Goal: Transaction & Acquisition: Purchase product/service

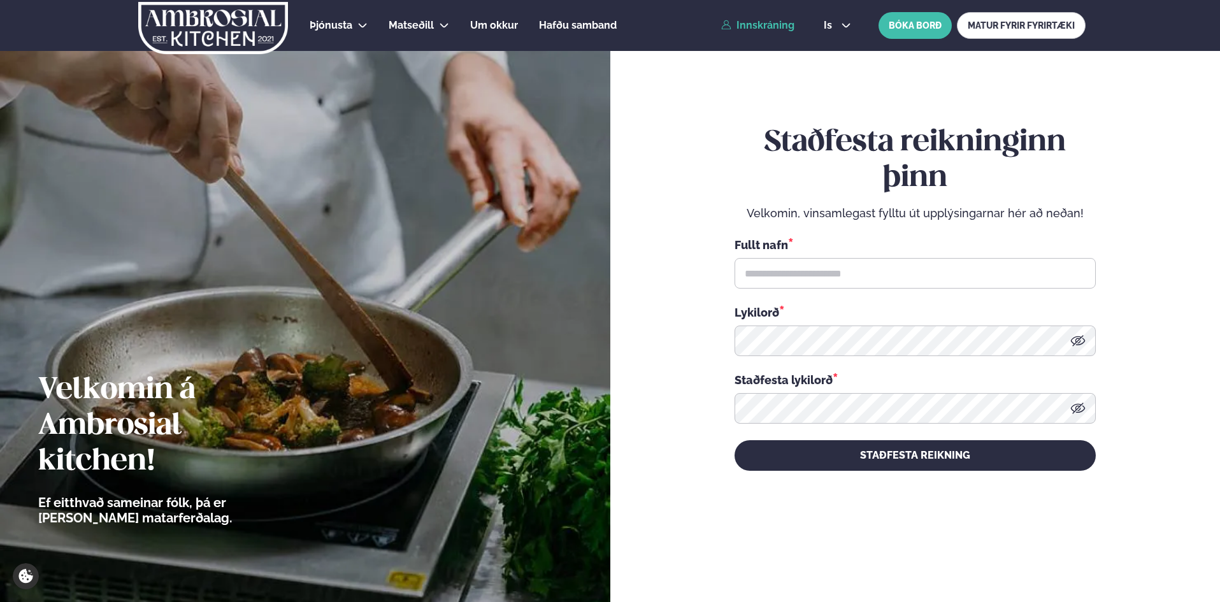
click at [763, 21] on link "Innskráning" at bounding box center [757, 25] width 73 height 11
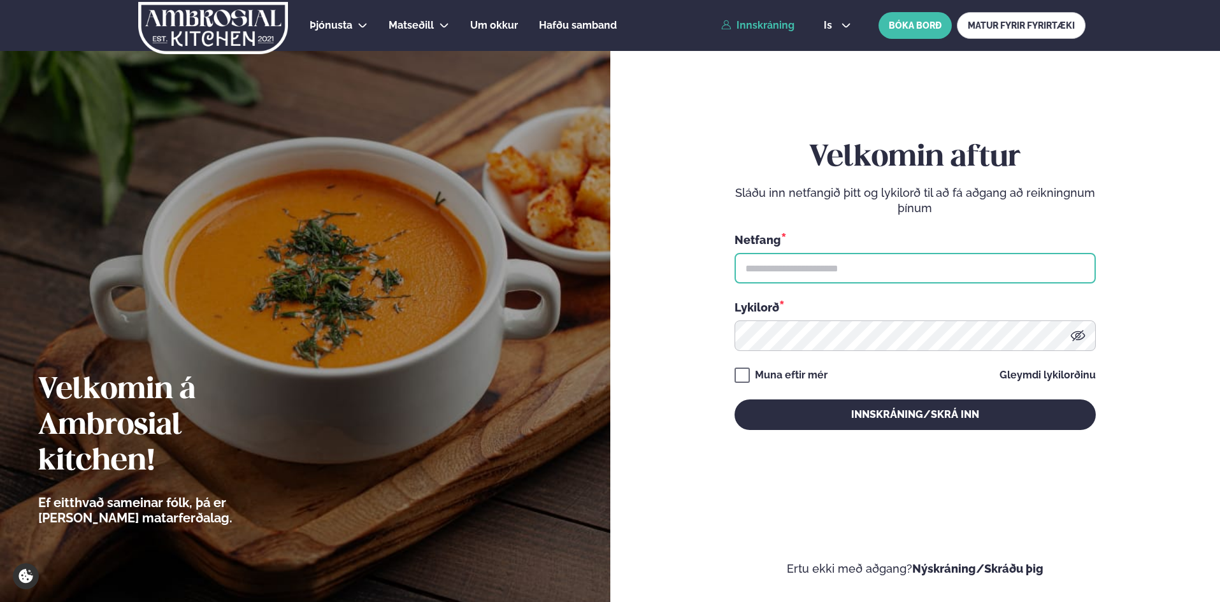
type input "**********"
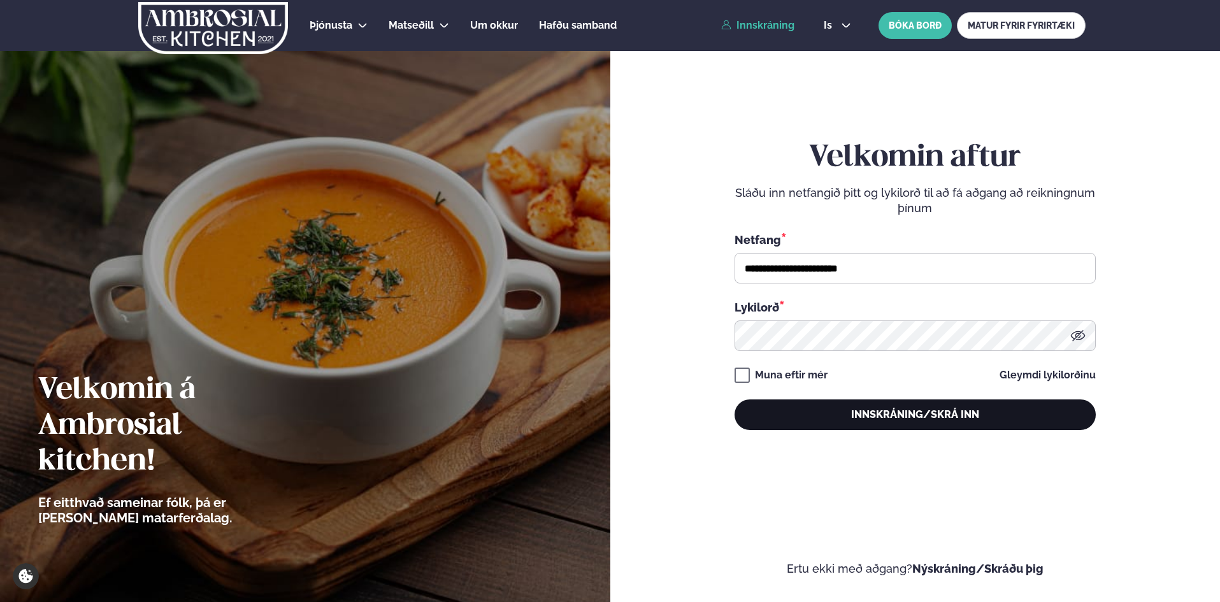
click at [903, 413] on button "Innskráning/Skrá inn" at bounding box center [914, 414] width 361 height 31
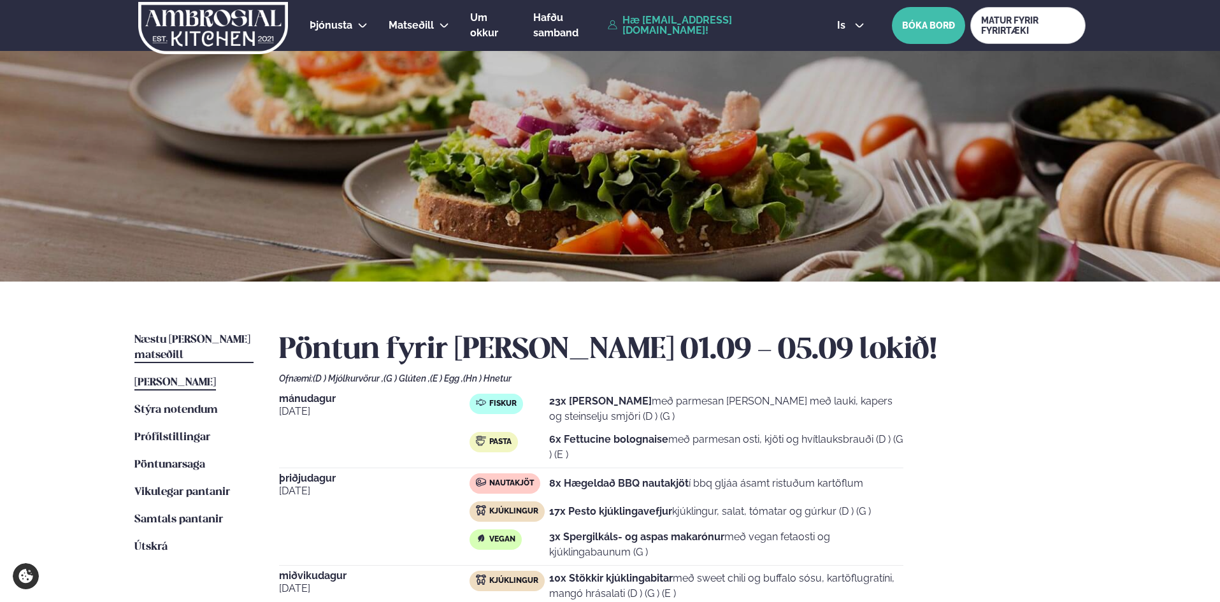
click at [195, 343] on span "Næstu [PERSON_NAME] matseðill" at bounding box center [192, 347] width 116 height 26
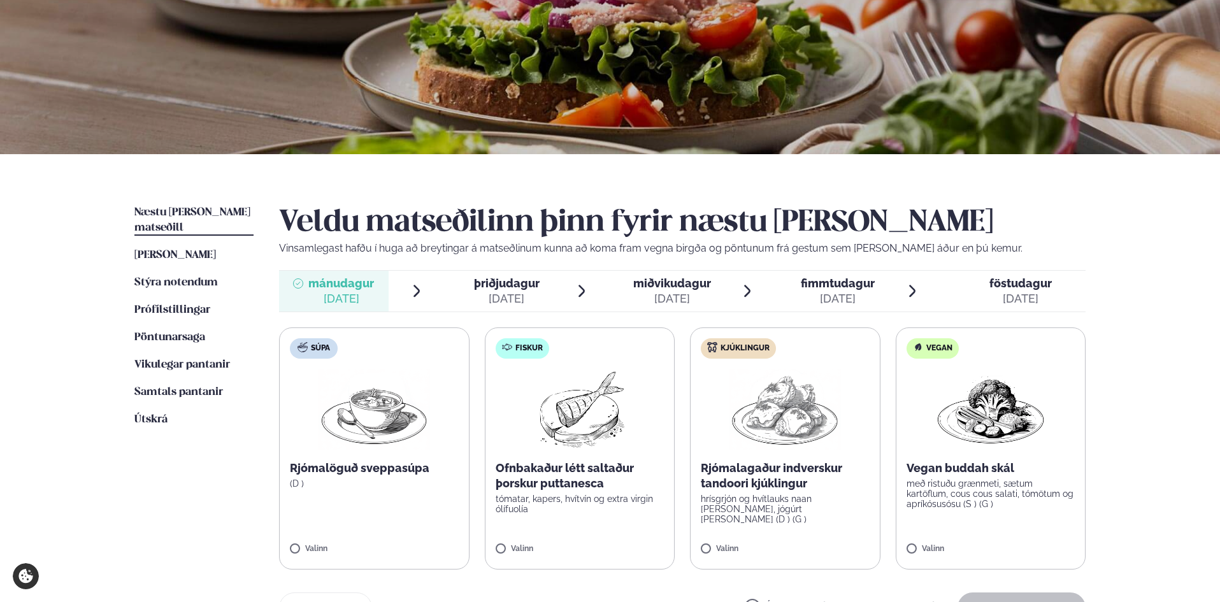
scroll to position [255, 0]
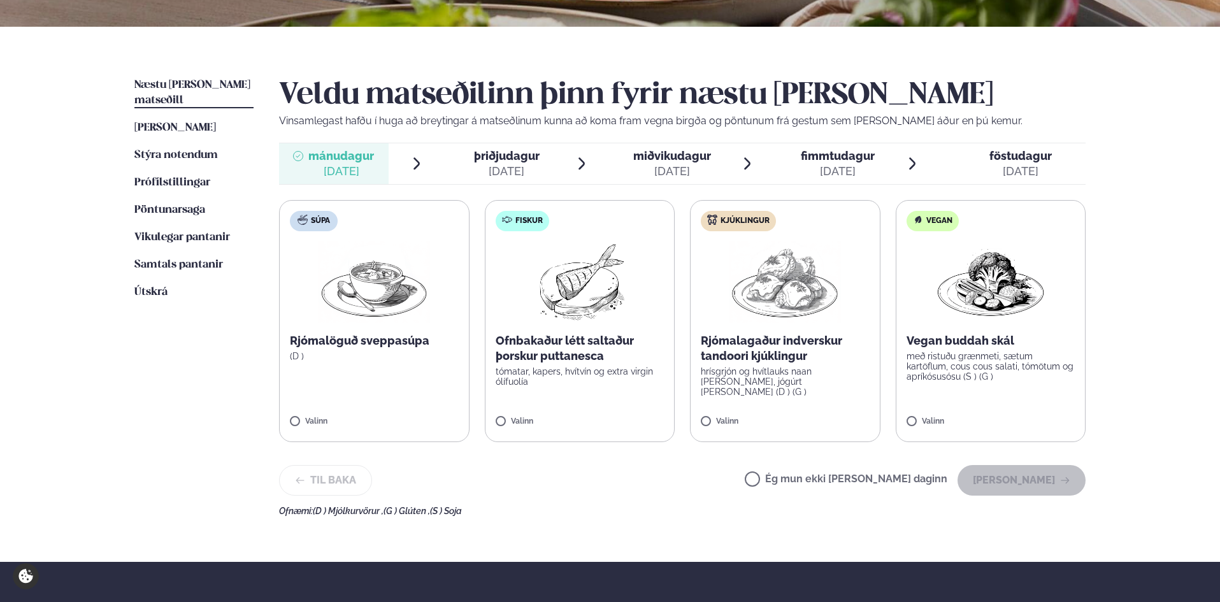
click at [638, 417] on div "Valinn" at bounding box center [580, 422] width 169 height 11
click at [620, 413] on icon at bounding box center [617, 416] width 13 height 13
click at [622, 414] on icon at bounding box center [617, 416] width 13 height 13
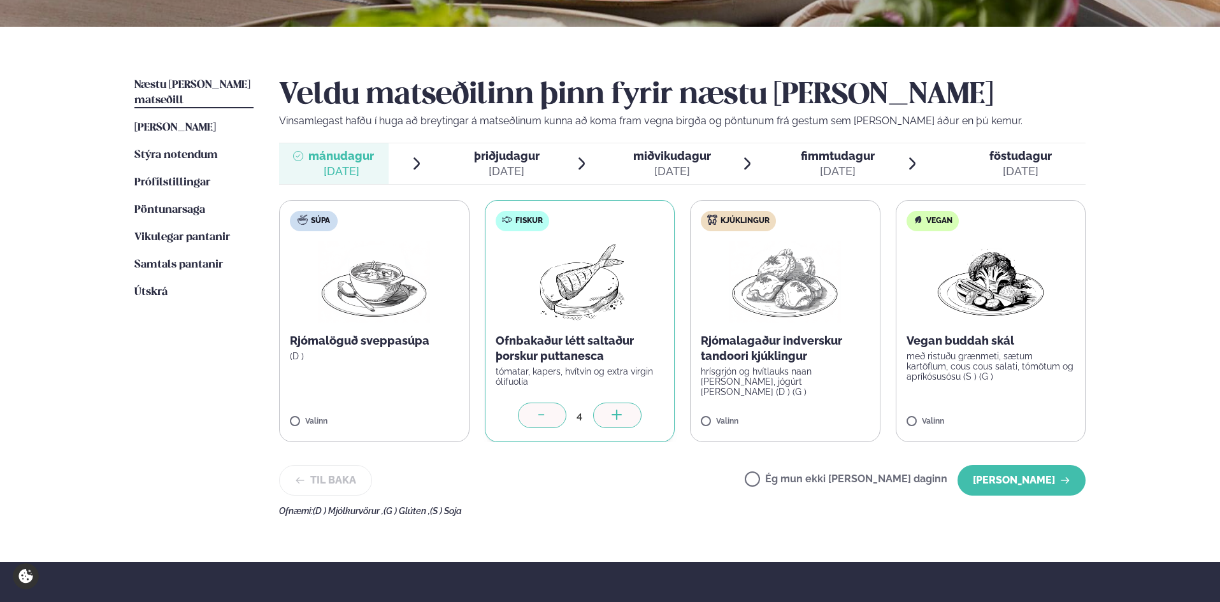
click at [622, 414] on icon at bounding box center [617, 416] width 13 height 13
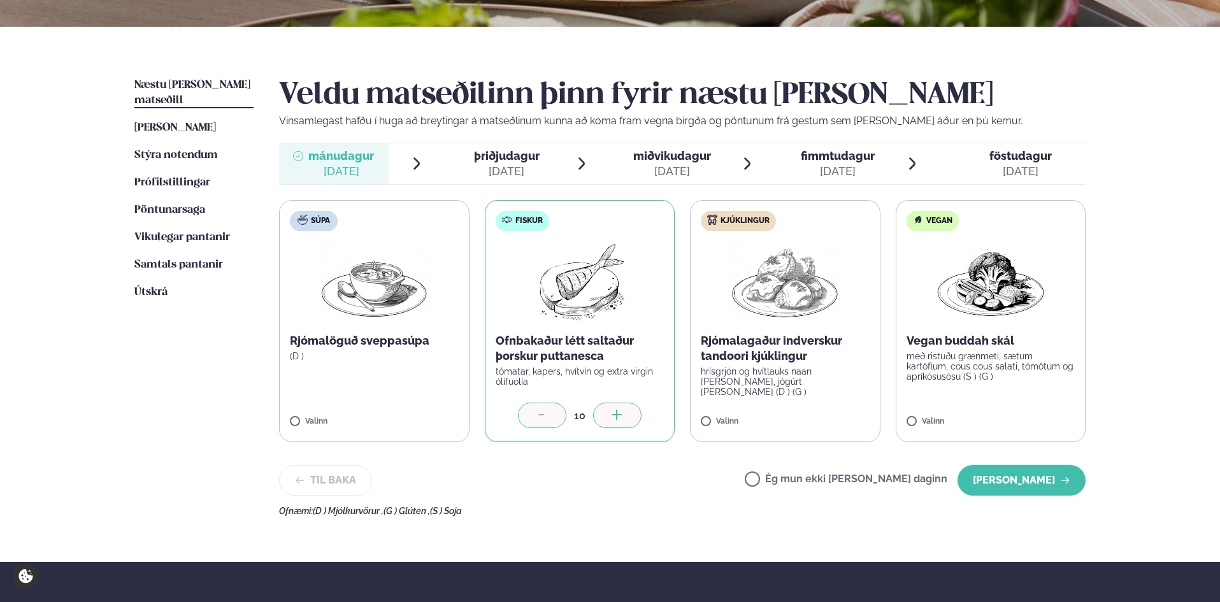
click at [622, 414] on icon at bounding box center [617, 416] width 13 height 13
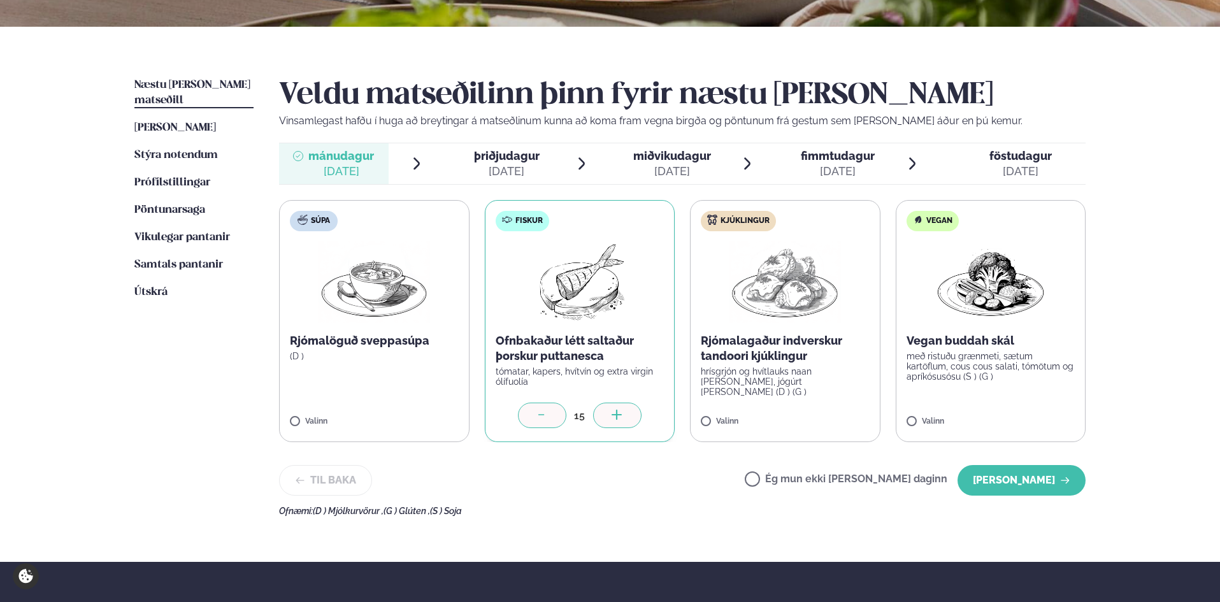
click at [622, 414] on icon at bounding box center [617, 416] width 13 height 13
click at [875, 410] on label "Kjúklingur Rjómalagaður indverskur tandoori kjúklingur hrísgrjón og hvítlauks n…" at bounding box center [785, 321] width 190 height 242
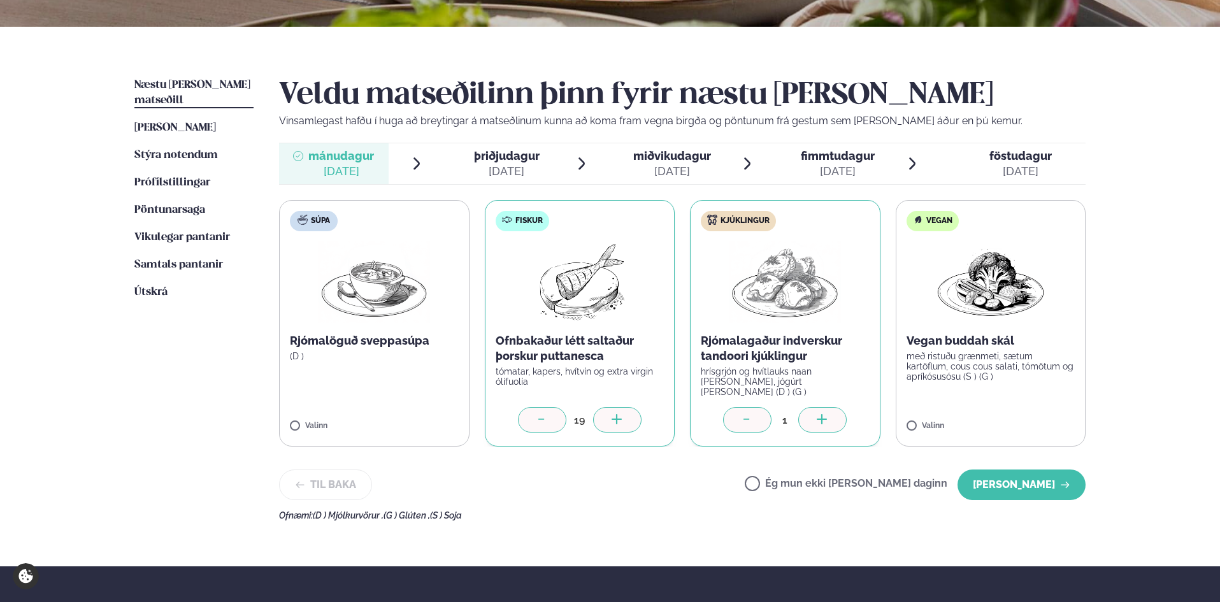
click at [824, 408] on div at bounding box center [822, 419] width 48 height 25
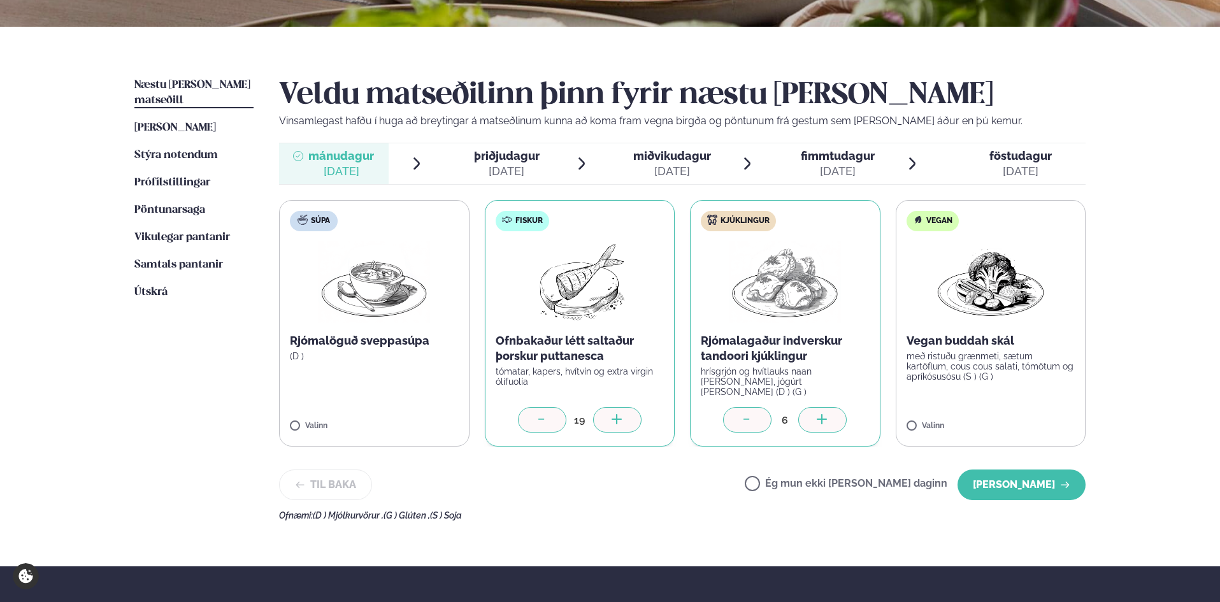
click at [824, 408] on div at bounding box center [822, 419] width 48 height 25
click at [1025, 477] on button "[PERSON_NAME]" at bounding box center [1021, 484] width 128 height 31
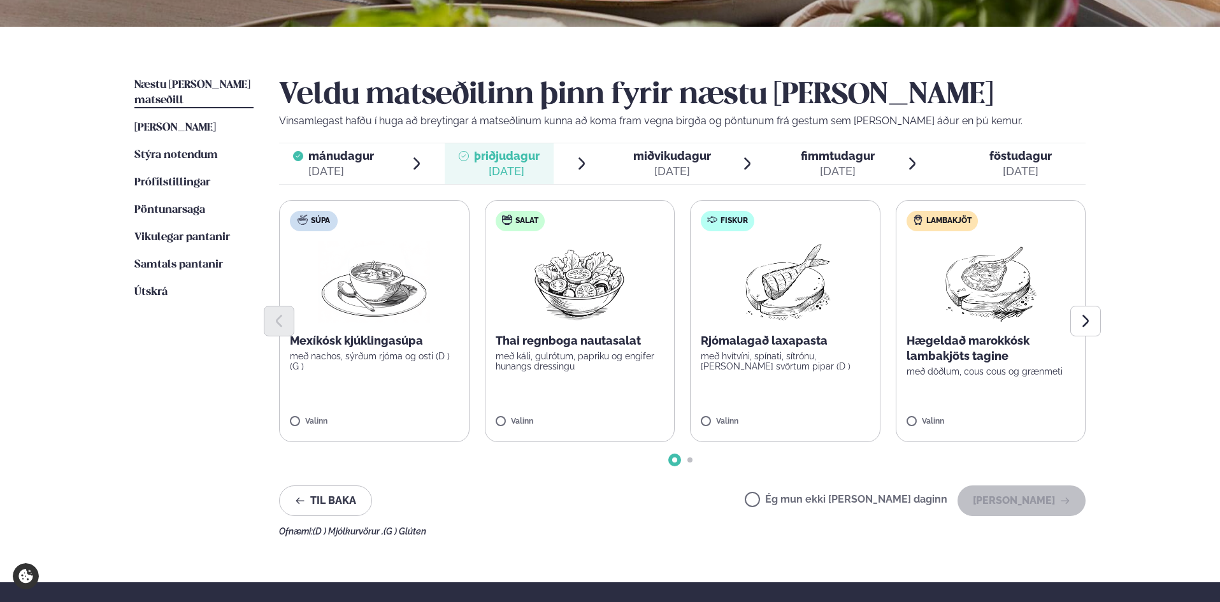
click at [640, 406] on label "Salat Thai regnboga nautasalat með káli, gulrótum, papriku og engifer hunangs d…" at bounding box center [580, 321] width 190 height 242
click at [625, 410] on div at bounding box center [617, 415] width 48 height 25
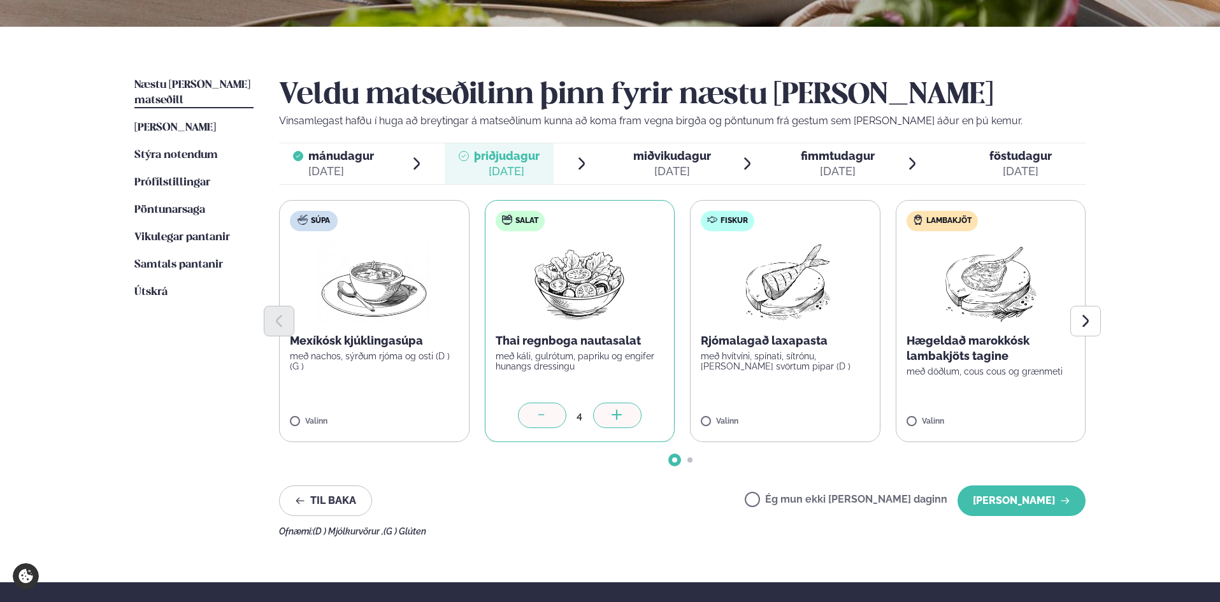
click at [625, 410] on div at bounding box center [617, 415] width 48 height 25
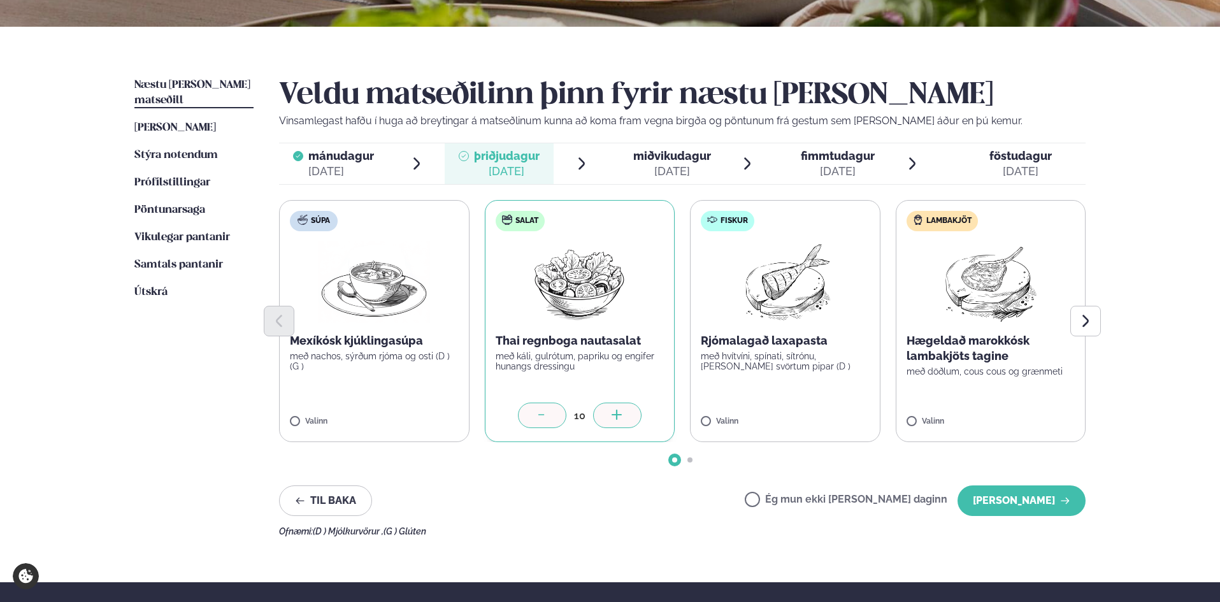
click at [625, 410] on div at bounding box center [617, 415] width 48 height 25
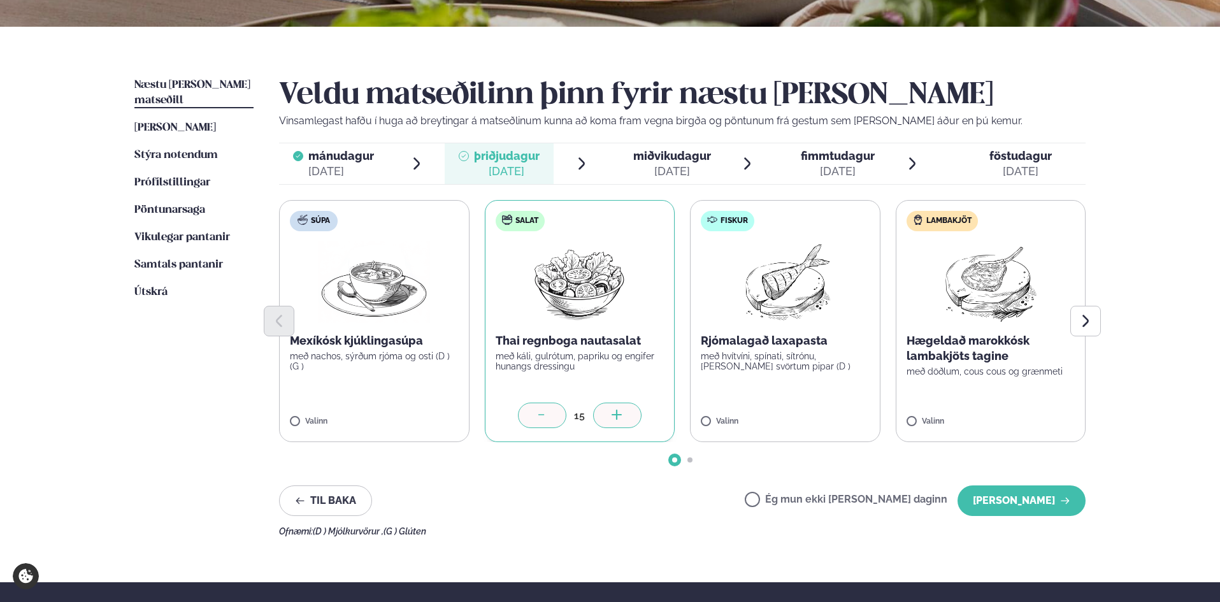
click at [841, 393] on label "Fiskur Rjómalagað laxapasta með hvítvíni, spínati, sítrónu, [PERSON_NAME] svört…" at bounding box center [785, 321] width 190 height 242
click at [831, 412] on div at bounding box center [822, 415] width 48 height 25
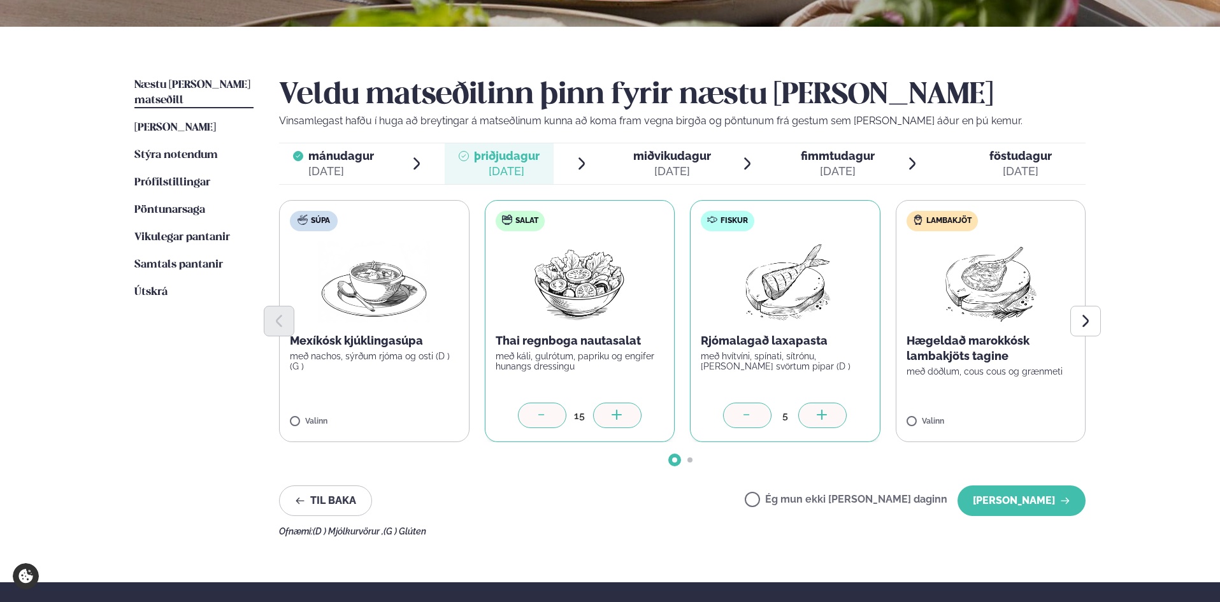
click at [743, 412] on icon at bounding box center [747, 416] width 13 height 13
click at [1084, 399] on label "Lambakjöt Hægeldað marokkósk lambakjöts tagine með döðlum, cous cous og grænmet…" at bounding box center [991, 321] width 190 height 242
click at [1030, 410] on icon at bounding box center [1028, 416] width 13 height 13
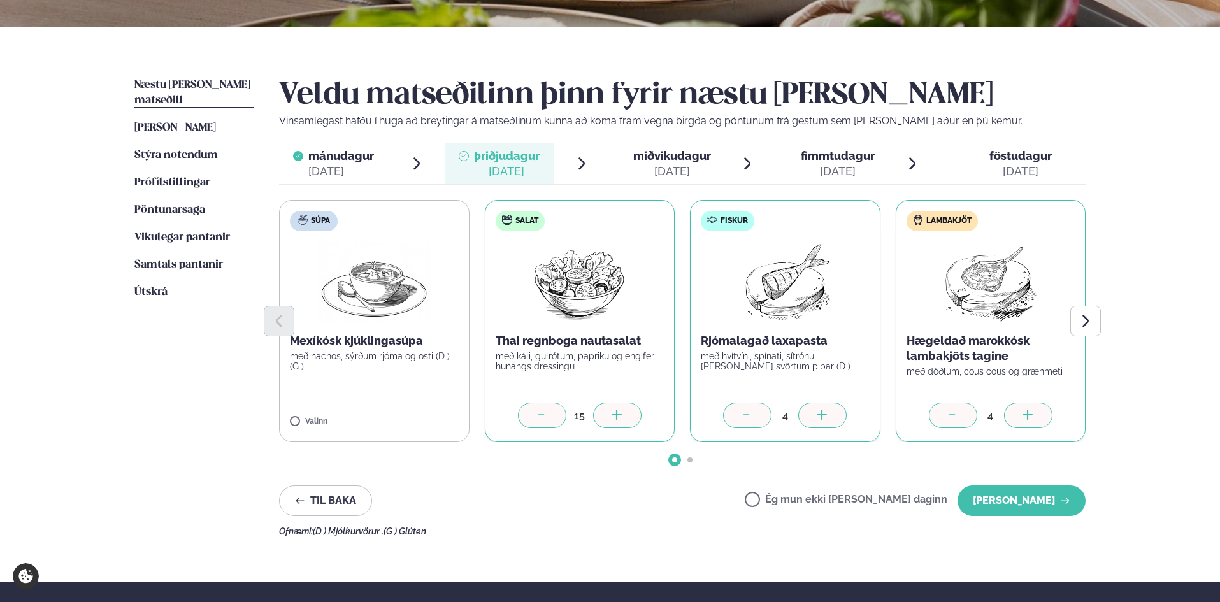
click at [1030, 410] on icon at bounding box center [1028, 416] width 13 height 13
click at [1088, 326] on icon "Next slide" at bounding box center [1085, 320] width 15 height 15
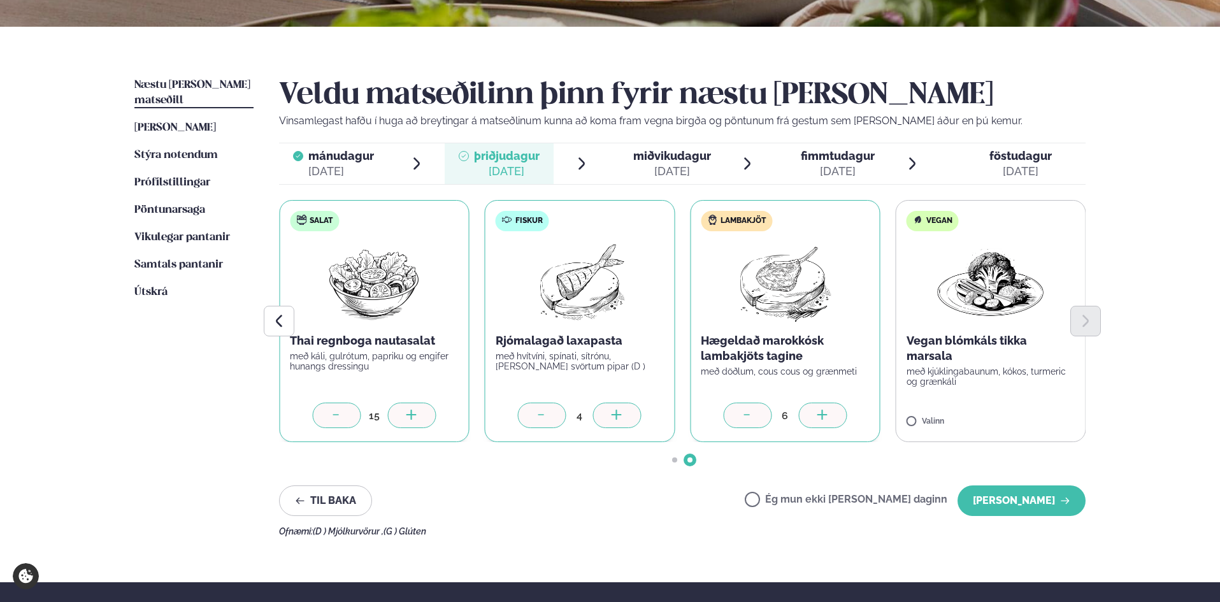
click at [1029, 401] on label "Vegan Vegan blómkáls tikka marsala með kjúklingabaunum, kókos, turmeric og græn…" at bounding box center [991, 321] width 190 height 242
click at [1031, 410] on icon at bounding box center [1028, 416] width 13 height 13
click at [1025, 492] on button "[PERSON_NAME]" at bounding box center [1021, 500] width 128 height 31
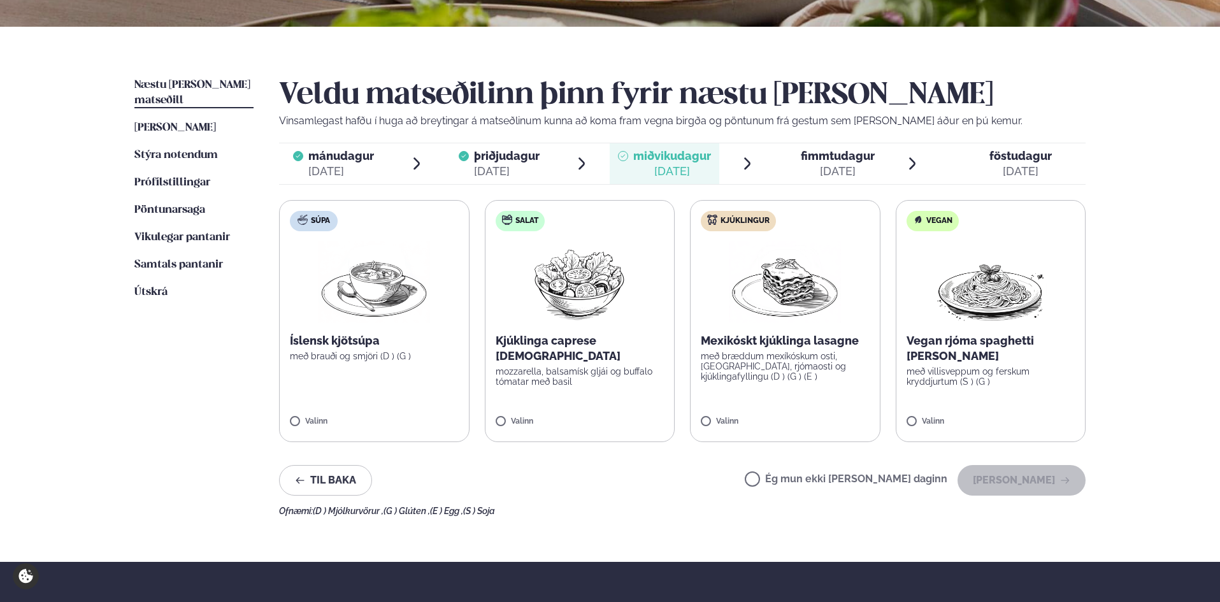
click at [643, 396] on label "Salat Kjúklinga caprese salat mozzarella, balsamísk gljái og buffalo tómatar me…" at bounding box center [580, 321] width 190 height 242
click at [630, 413] on div at bounding box center [617, 415] width 48 height 25
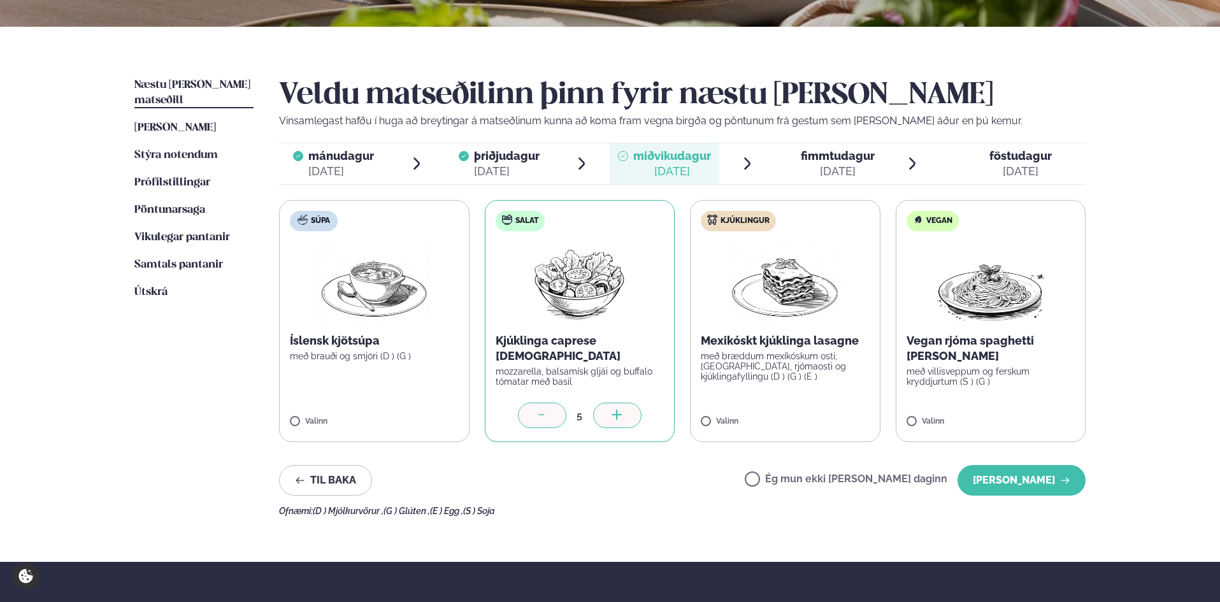
click at [630, 413] on div at bounding box center [617, 415] width 48 height 25
click at [854, 413] on label "Kjúklingur Mexikóskt kjúklinga lasagne með bræddum mexíkóskum osti, [GEOGRAPHIC…" at bounding box center [785, 321] width 190 height 242
click at [827, 416] on icon at bounding box center [822, 416] width 13 height 13
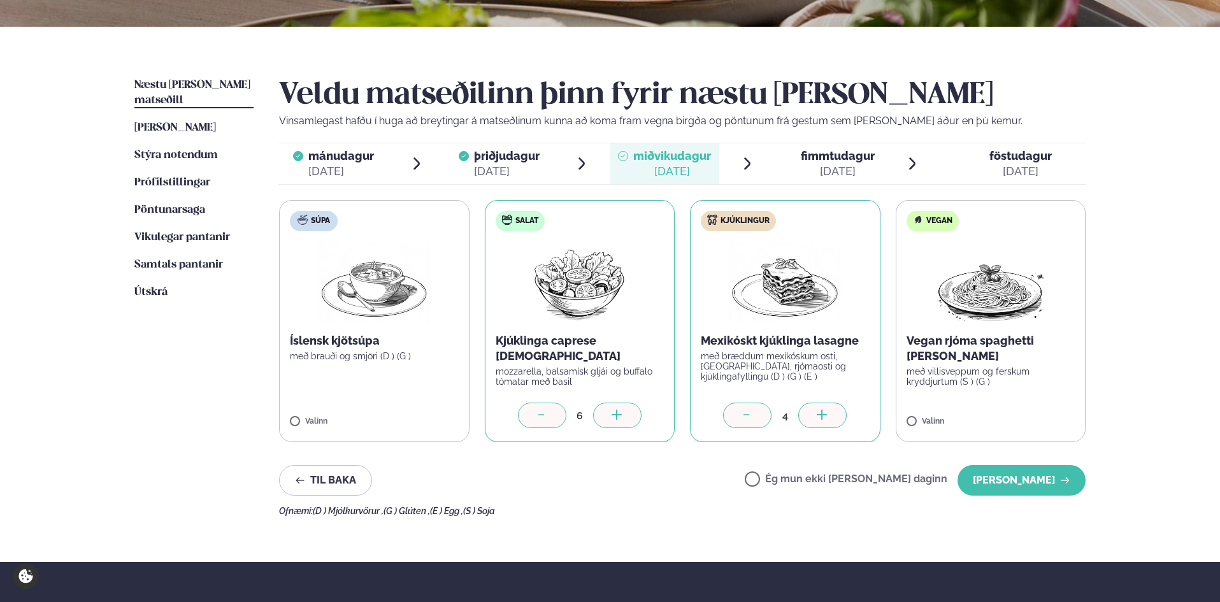
click at [827, 416] on icon at bounding box center [822, 416] width 13 height 13
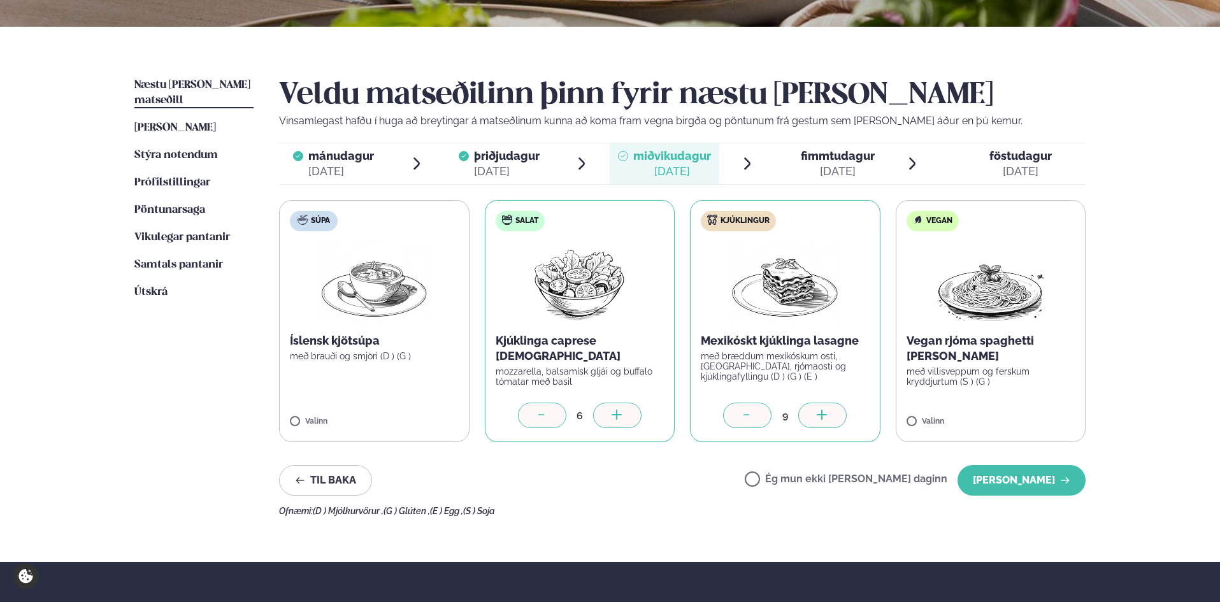
click at [827, 416] on icon at bounding box center [822, 416] width 13 height 13
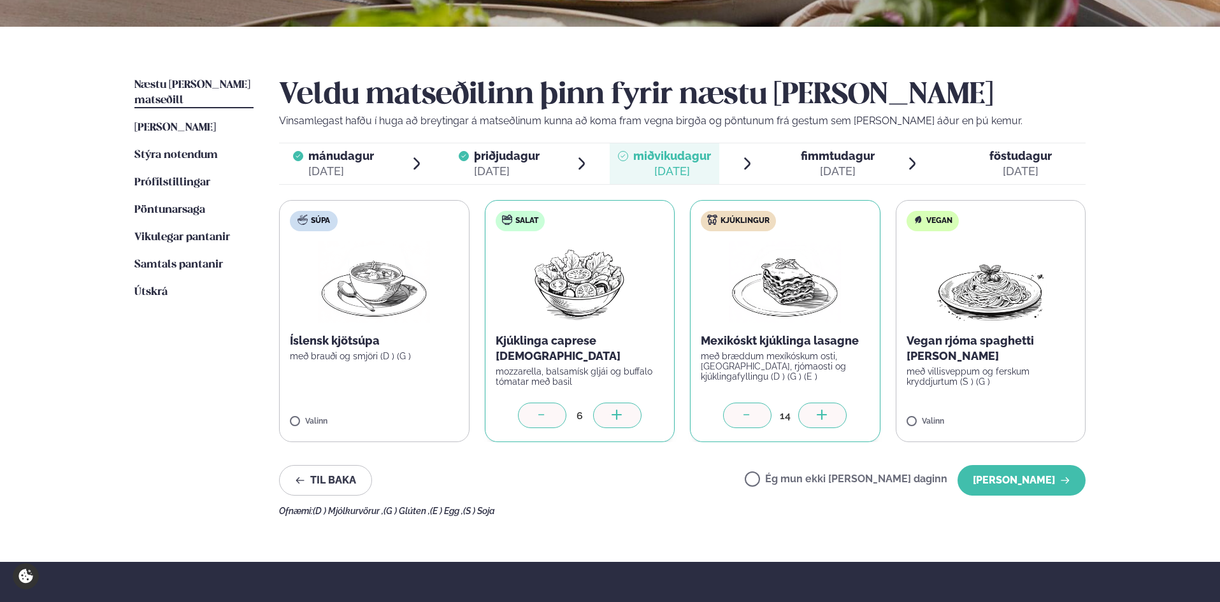
click at [827, 416] on icon at bounding box center [822, 416] width 13 height 13
click at [1024, 415] on label "Vegan Vegan rjóma spaghetti [PERSON_NAME] með villisveppum og ferskum kryddjurt…" at bounding box center [991, 321] width 190 height 242
click at [1028, 475] on button "[PERSON_NAME]" at bounding box center [1021, 480] width 128 height 31
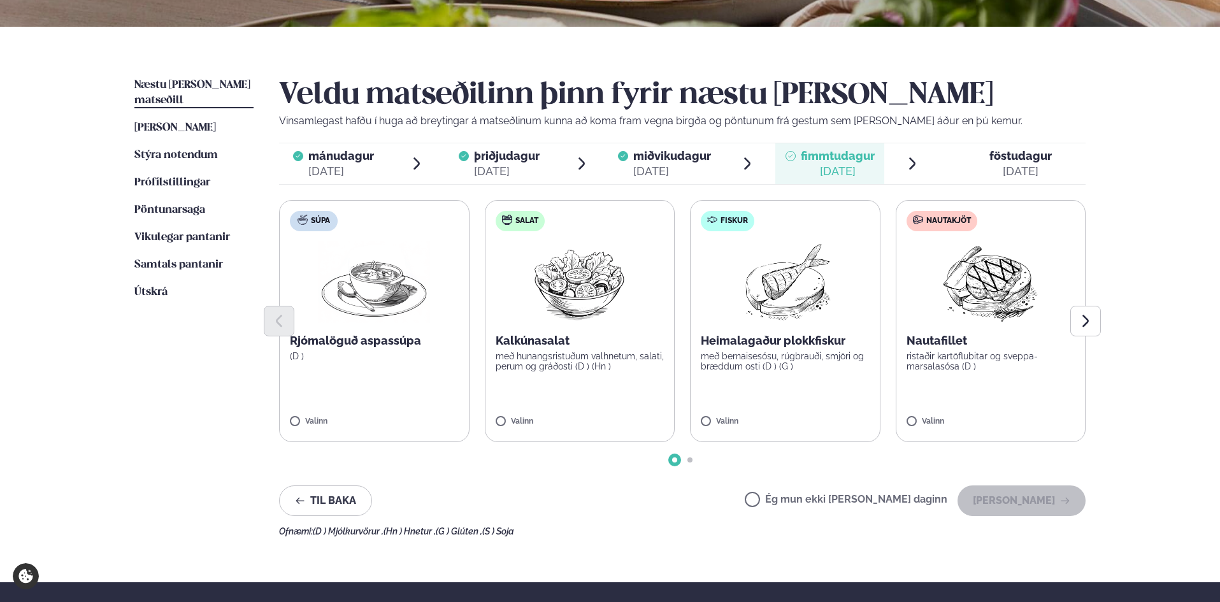
click at [610, 386] on label "Salat Kalkúnasalat með hunangsristuðum valhnetum, salati, perum og gráðosti (D …" at bounding box center [580, 321] width 190 height 242
click at [620, 415] on icon at bounding box center [617, 414] width 10 height 1
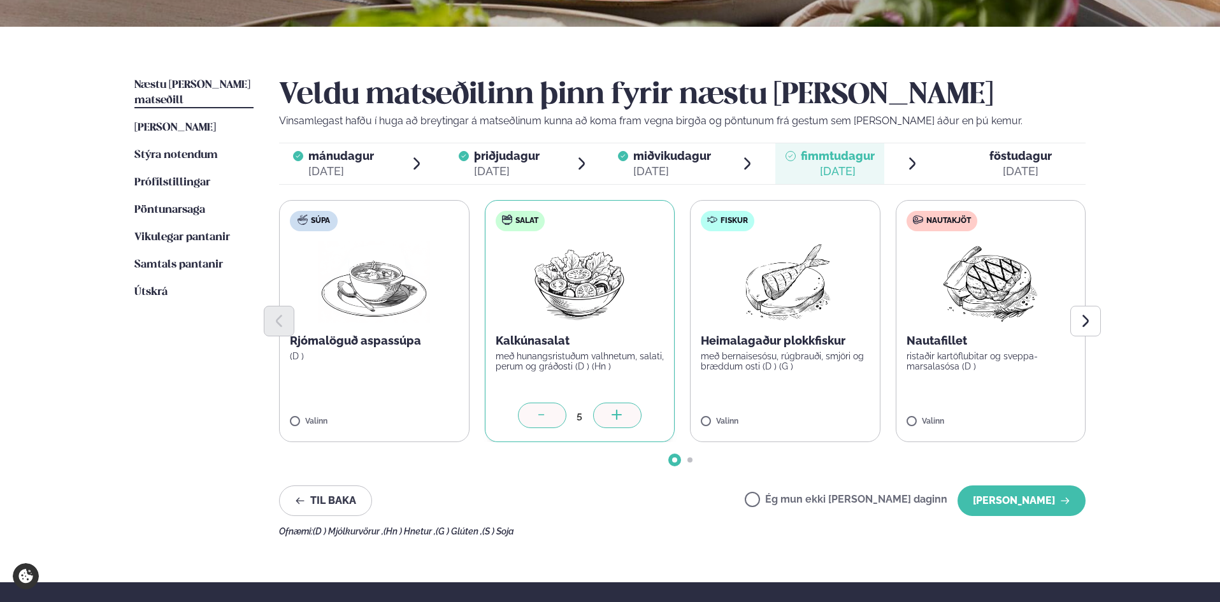
click at [620, 415] on icon at bounding box center [617, 414] width 10 height 1
click at [873, 425] on label "Fiskur Heimalagaður plokkfiskur með bernaisesósu, rúgbrauði, smjöri og bræddum …" at bounding box center [785, 321] width 190 height 242
click at [823, 413] on icon at bounding box center [822, 416] width 13 height 13
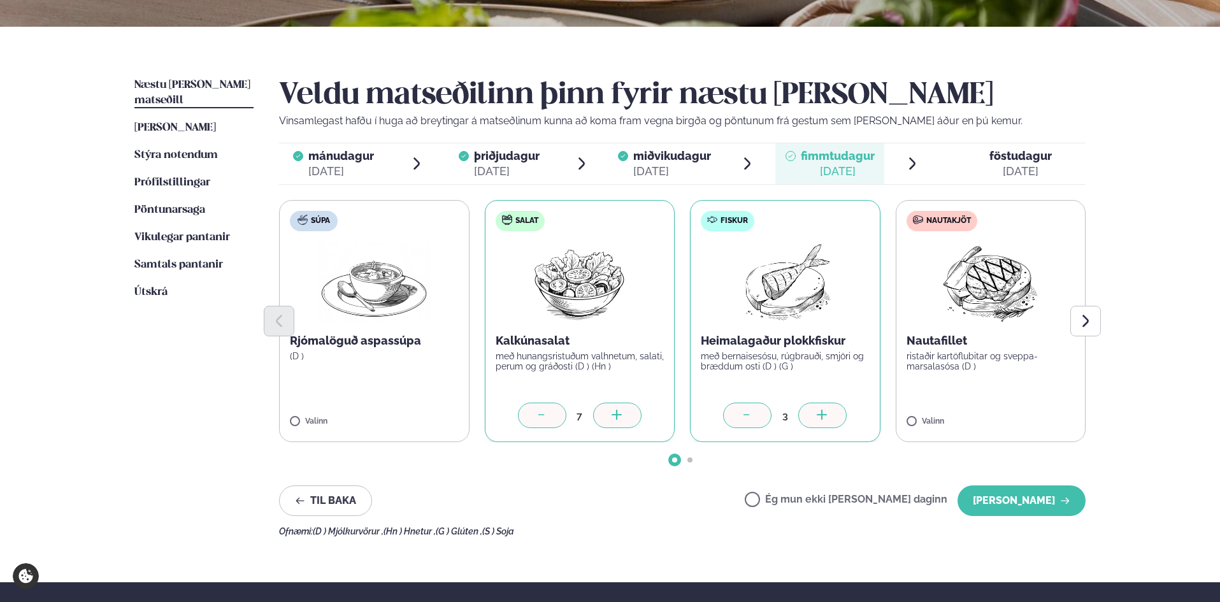
click at [823, 413] on icon at bounding box center [822, 416] width 13 height 13
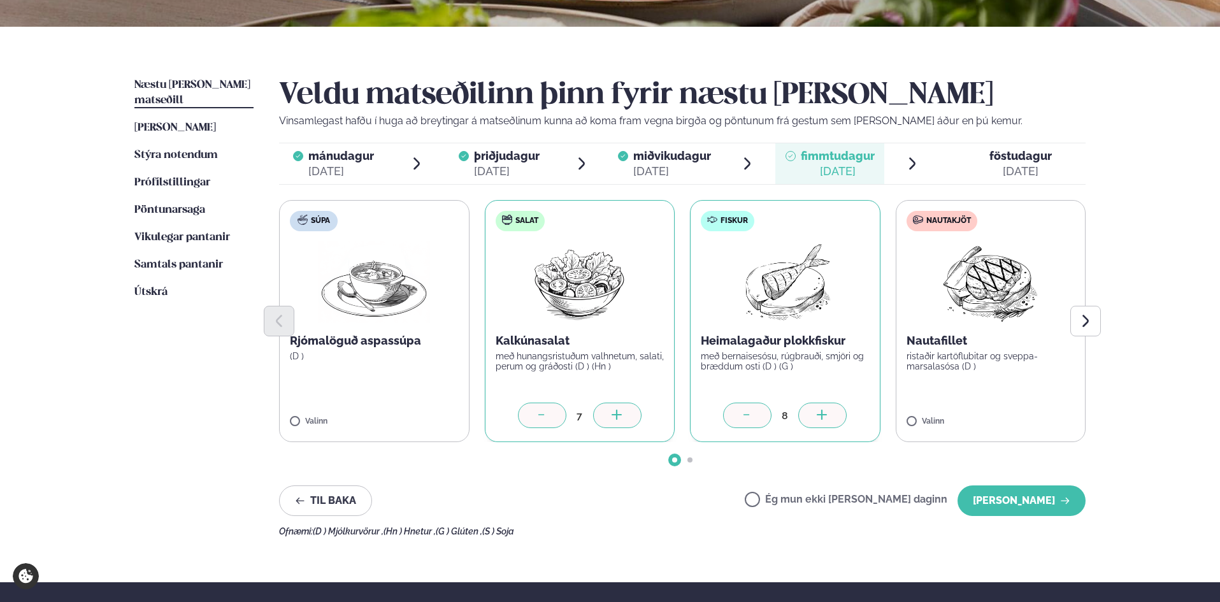
click at [823, 413] on icon at bounding box center [822, 416] width 13 height 13
click at [1034, 417] on label "Nautakjöt Nautafillet ristaðir kartöflubitar og sveppa- marsalasósa (D ) Valinn" at bounding box center [991, 321] width 190 height 242
click at [1043, 398] on label "Nautakjöt Nautafillet ristaðir kartöflubitar og sveppa- marsalasósa (D ) Valinn" at bounding box center [991, 321] width 190 height 242
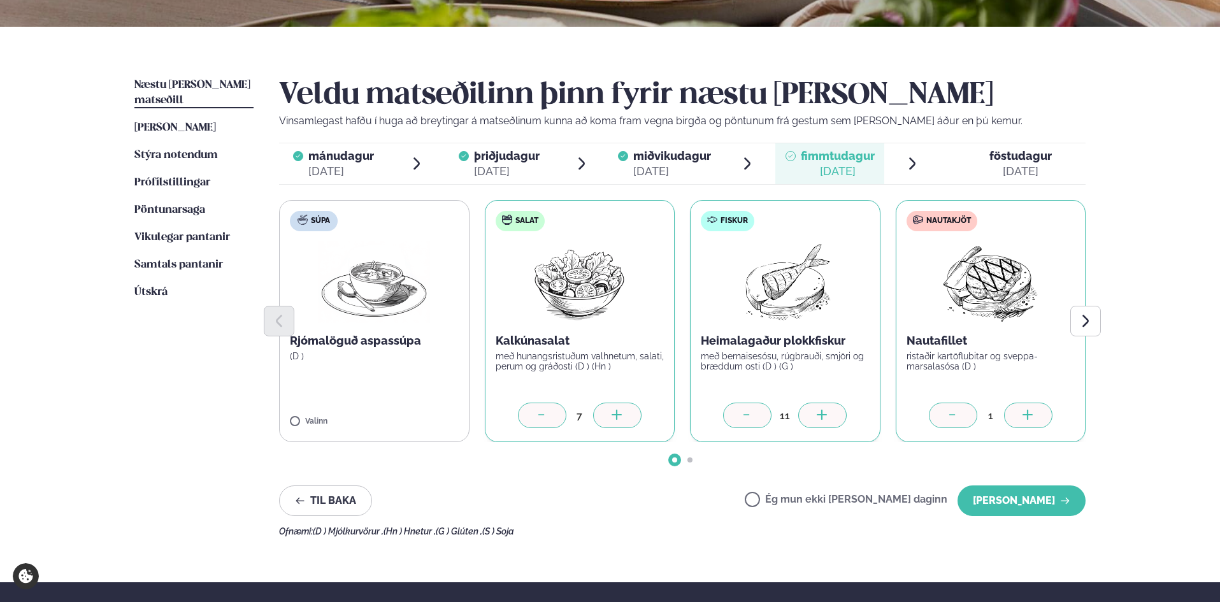
click at [1032, 413] on icon at bounding box center [1028, 416] width 13 height 13
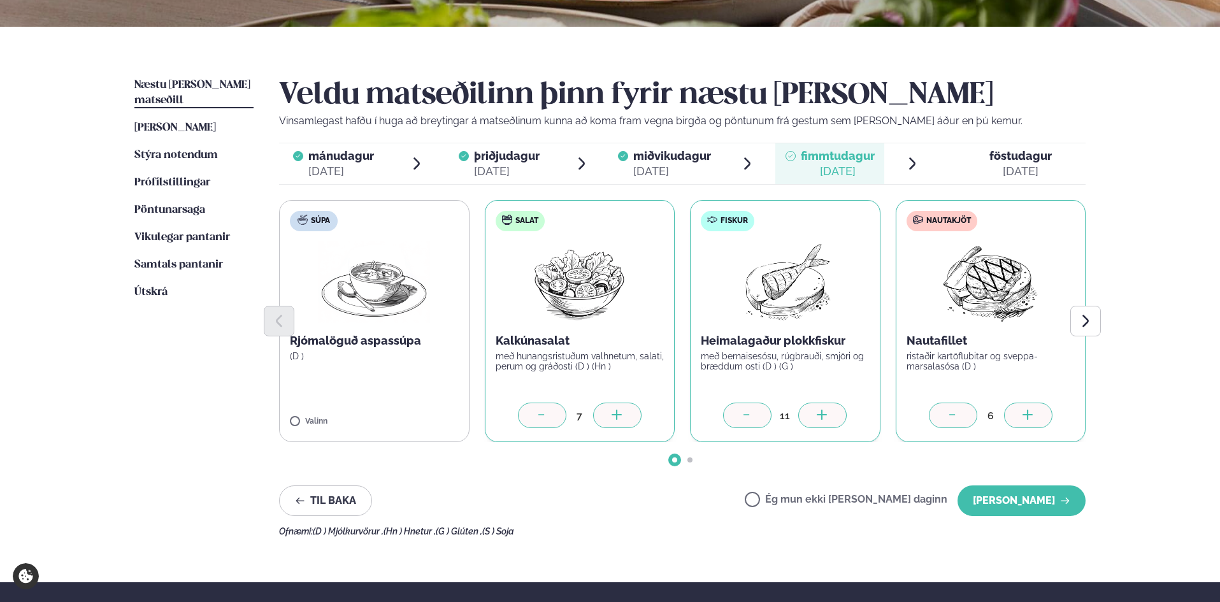
click at [1032, 413] on icon at bounding box center [1028, 416] width 13 height 13
click at [1031, 413] on icon at bounding box center [1028, 416] width 13 height 13
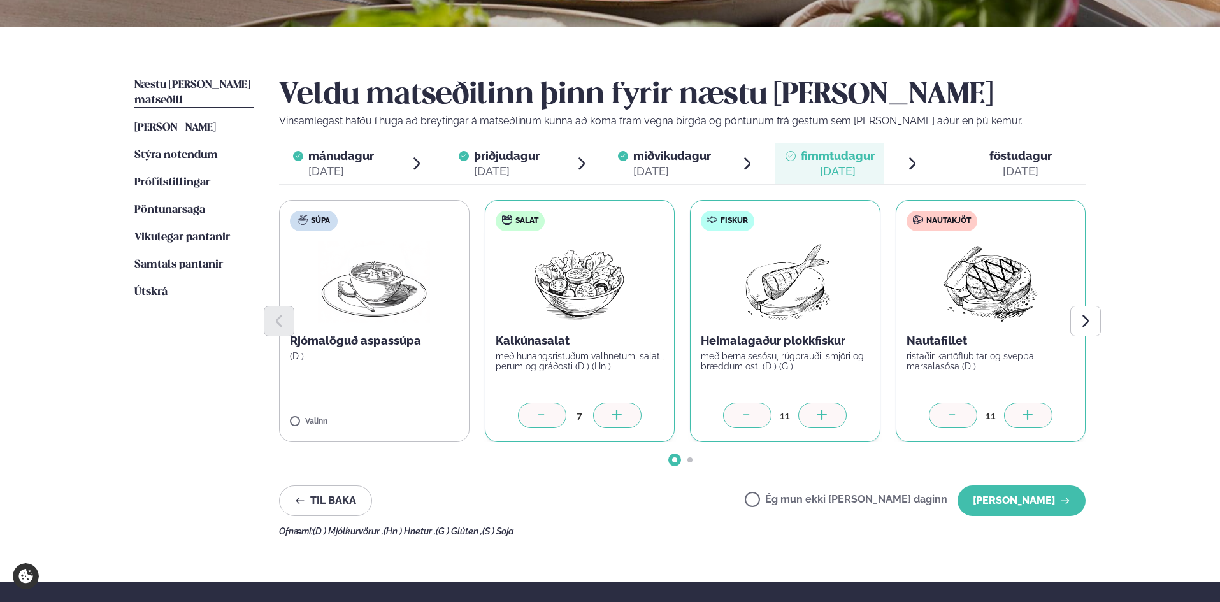
click at [1031, 415] on icon at bounding box center [1027, 414] width 10 height 1
click at [1090, 320] on icon "Next slide" at bounding box center [1085, 320] width 15 height 15
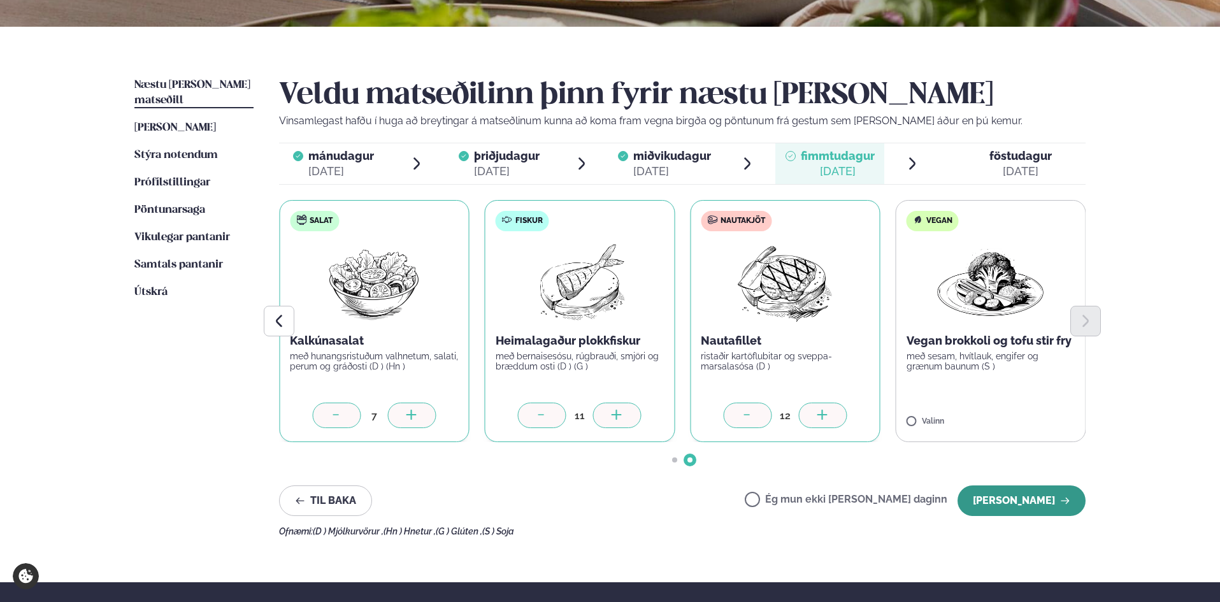
click at [1007, 503] on button "[PERSON_NAME]" at bounding box center [1021, 500] width 128 height 31
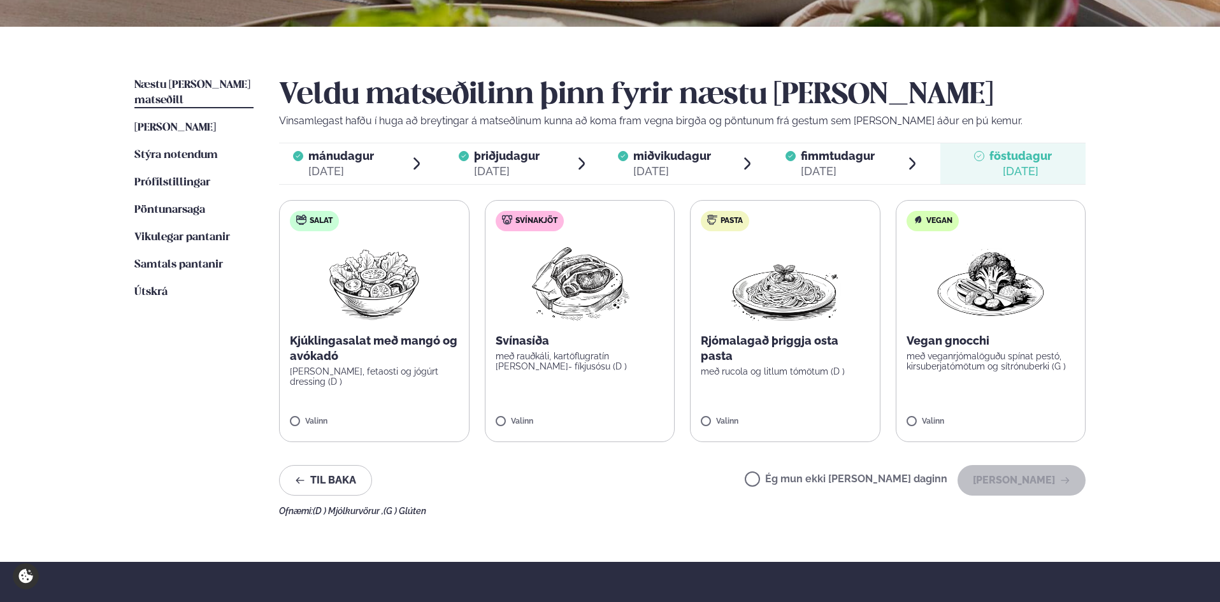
click at [421, 399] on label "Salat Kjúklingasalat með mangó og avókadó [PERSON_NAME], fetaosti og jógúrt dre…" at bounding box center [374, 321] width 190 height 242
click at [420, 413] on div at bounding box center [411, 415] width 48 height 25
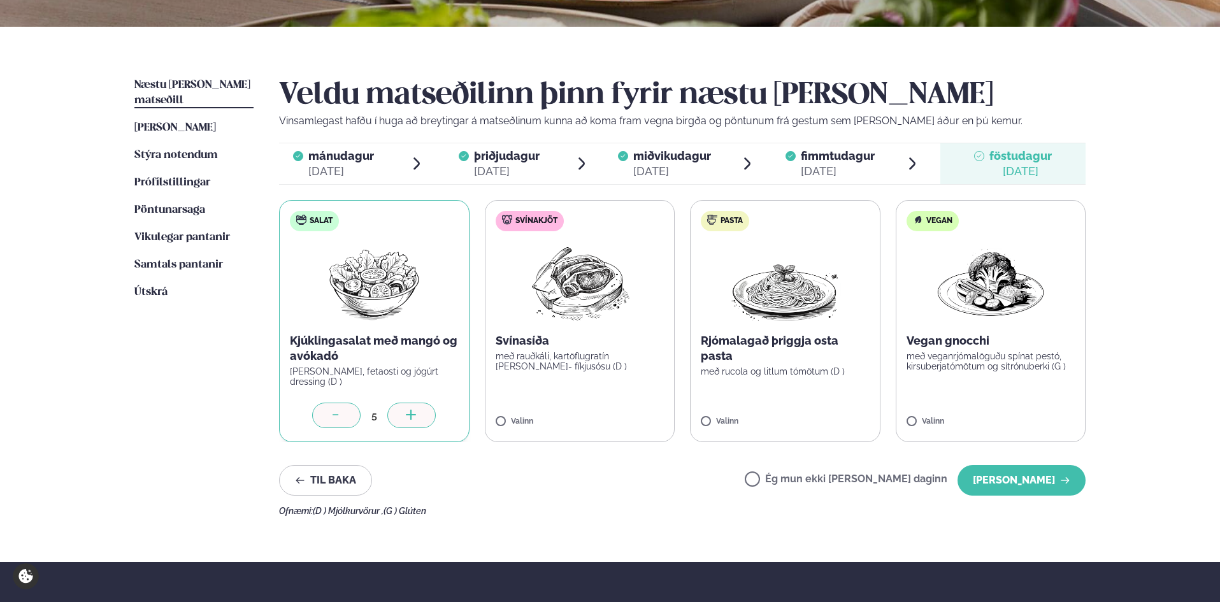
click at [420, 413] on div at bounding box center [411, 415] width 48 height 25
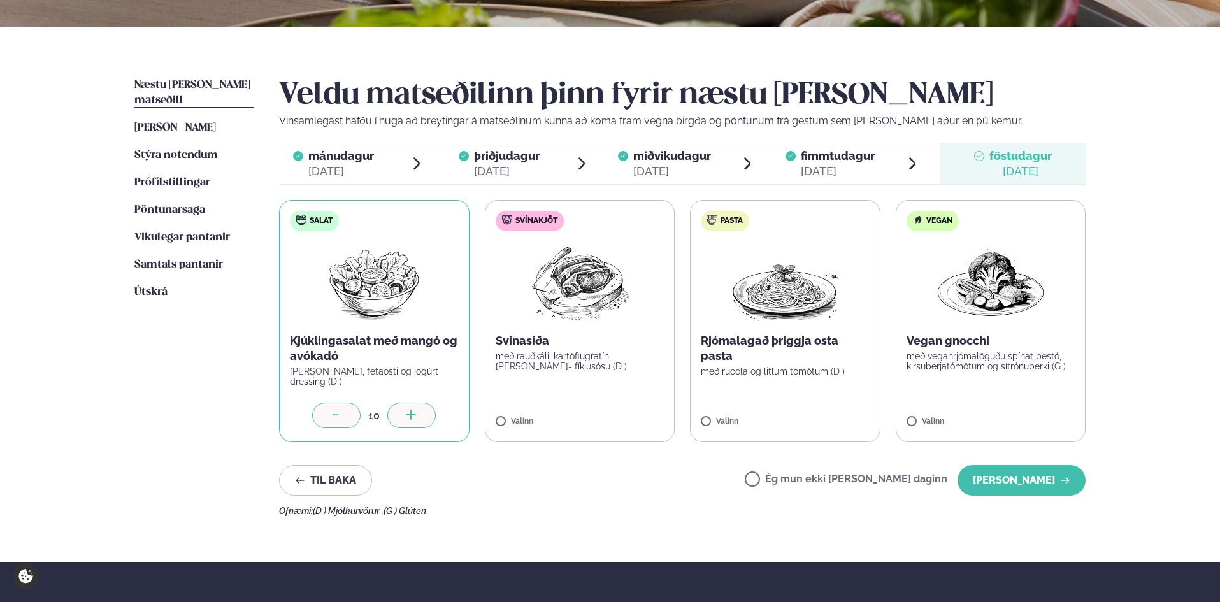
click at [420, 413] on div at bounding box center [411, 415] width 48 height 25
click at [630, 410] on label "Svínakjöt Svínasíða með rauðkáli, kartöflugratín [PERSON_NAME]- fíkjusósu (D ) …" at bounding box center [580, 321] width 190 height 242
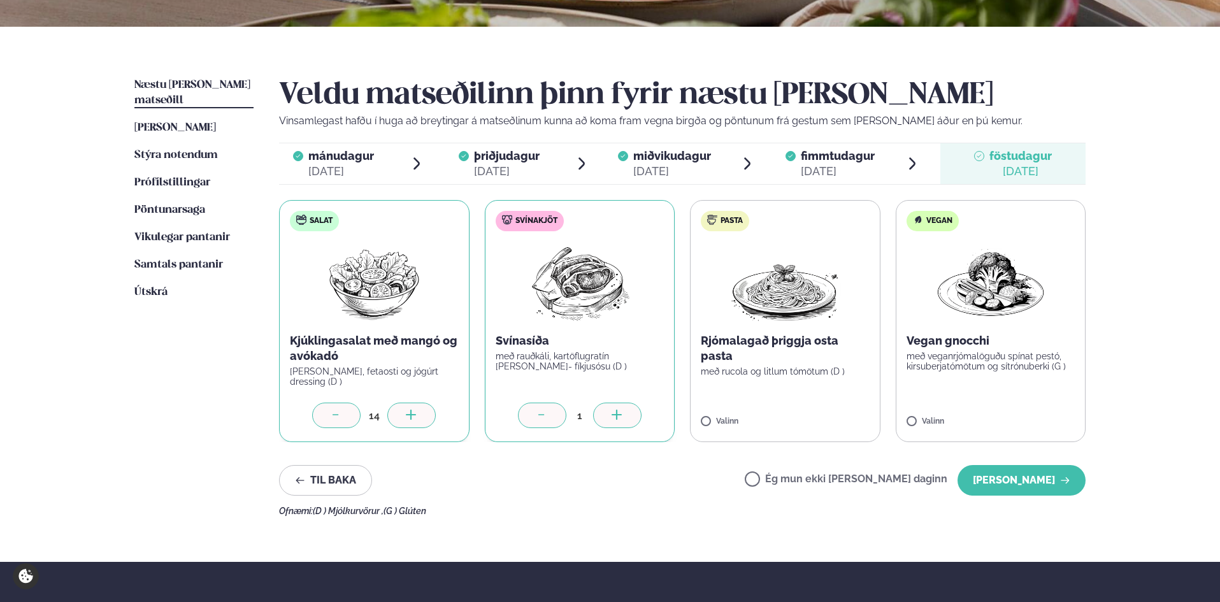
click at [630, 410] on div at bounding box center [617, 415] width 48 height 25
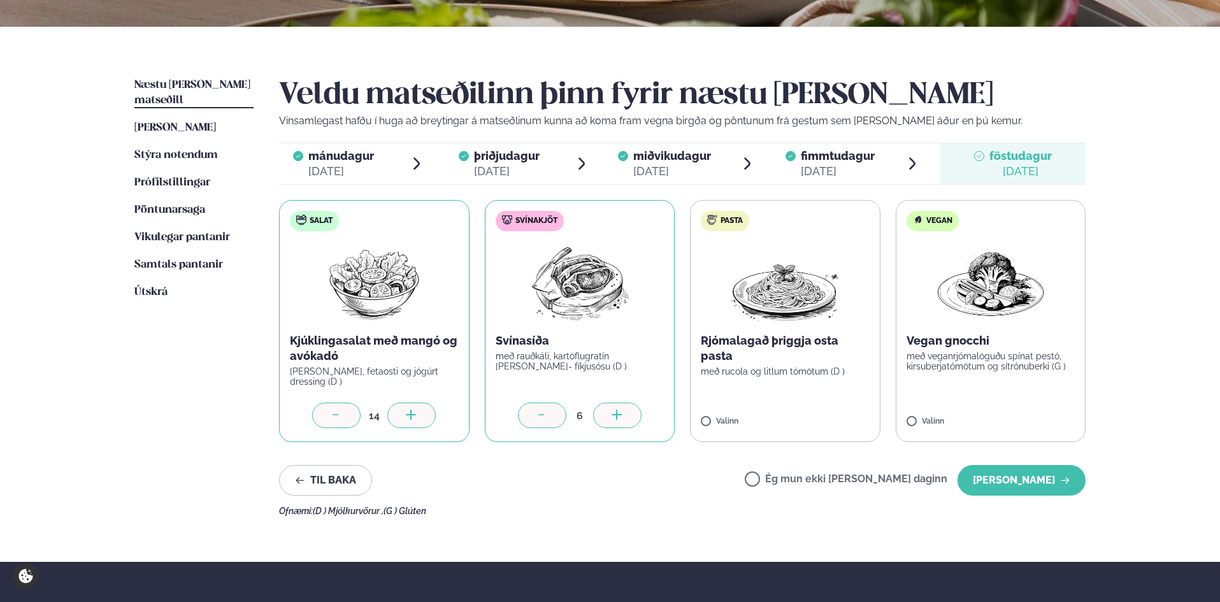
click at [850, 407] on label "Pasta Rjómalagað þriggja osta pasta með rucola og litlum tómötum (D ) Valinn" at bounding box center [785, 321] width 190 height 242
click at [827, 408] on div at bounding box center [822, 415] width 48 height 25
click at [1023, 414] on label "Vegan Vegan gnocchi með veganrjómalöguðu spínat pestó, kirsuberjatómötum og sít…" at bounding box center [991, 321] width 190 height 242
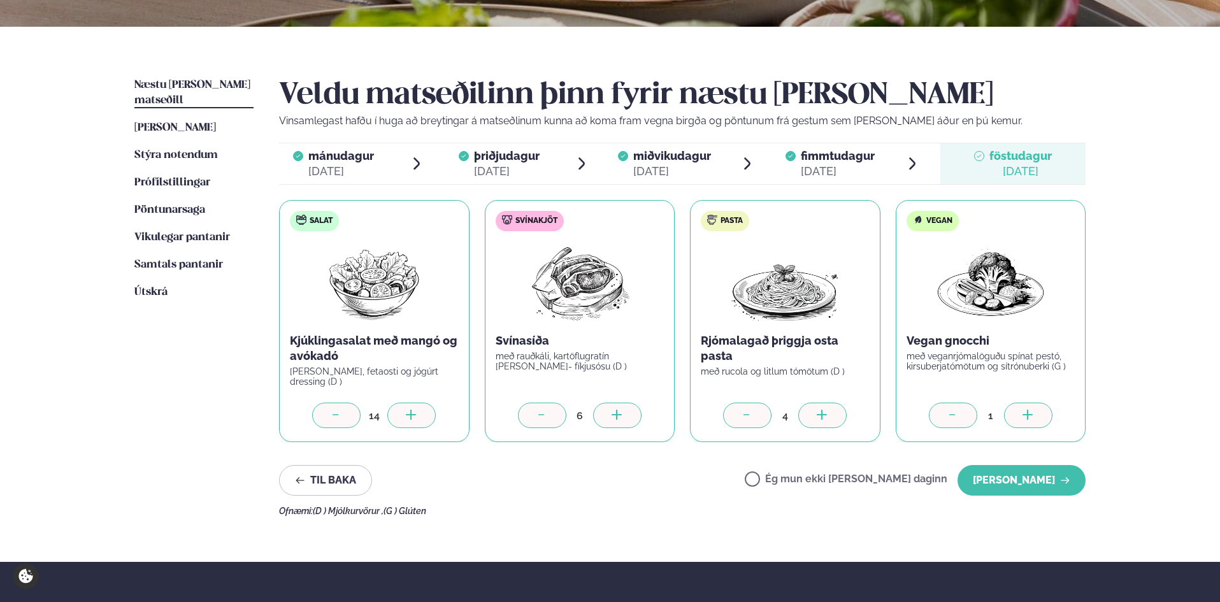
click at [1026, 412] on icon at bounding box center [1028, 416] width 13 height 13
click at [1025, 412] on icon at bounding box center [1028, 416] width 13 height 13
click at [929, 424] on div "3" at bounding box center [990, 415] width 169 height 25
click at [929, 412] on div at bounding box center [953, 415] width 48 height 25
click at [1038, 481] on button "[PERSON_NAME]" at bounding box center [1021, 480] width 128 height 31
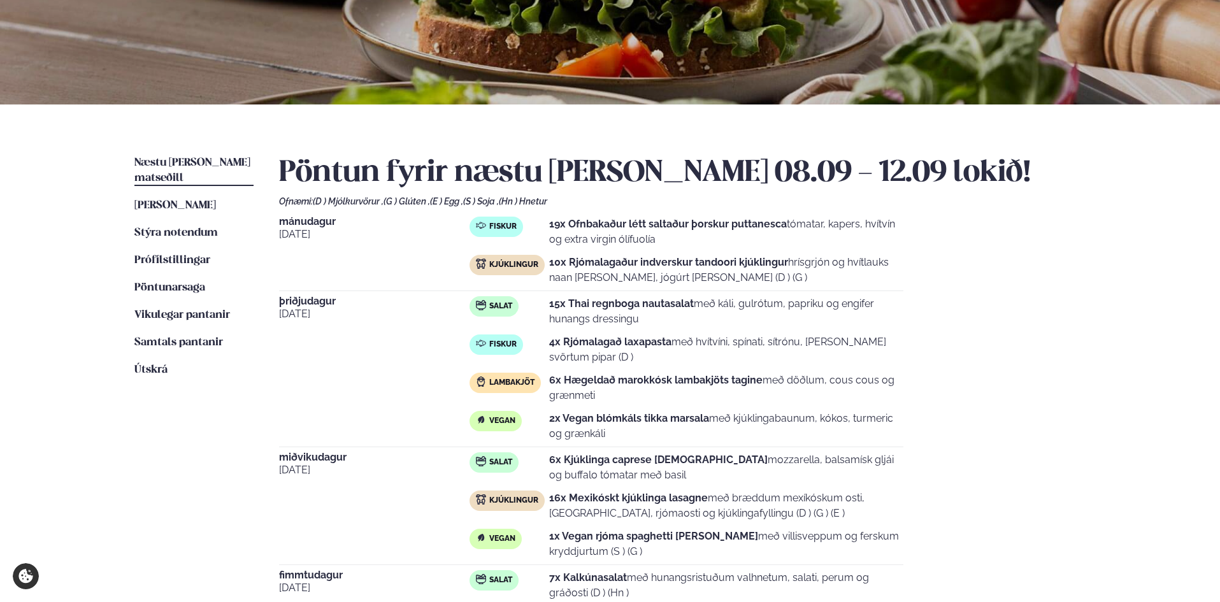
scroll to position [0, 0]
